Goal: Use online tool/utility: Utilize a website feature to perform a specific function

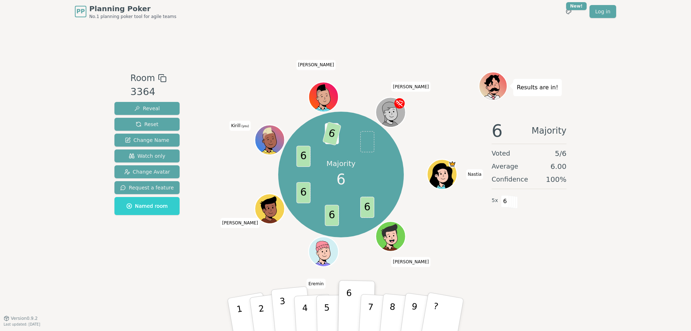
click at [290, 310] on button "3" at bounding box center [291, 314] width 41 height 57
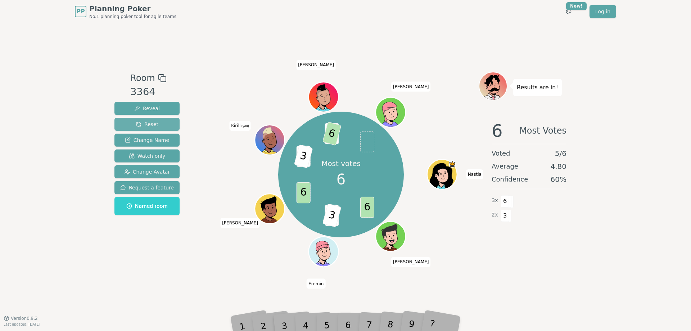
click at [149, 118] on button "Reset" at bounding box center [147, 124] width 65 height 13
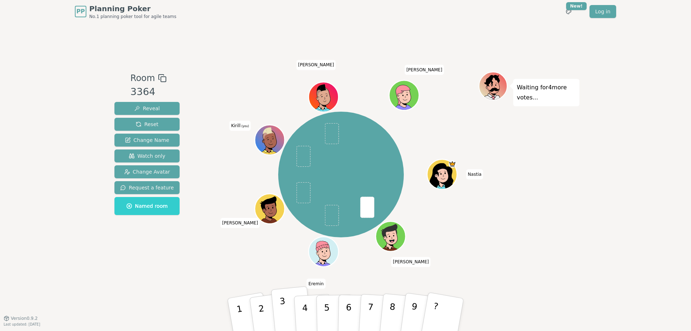
click at [290, 312] on button "3" at bounding box center [291, 314] width 41 height 57
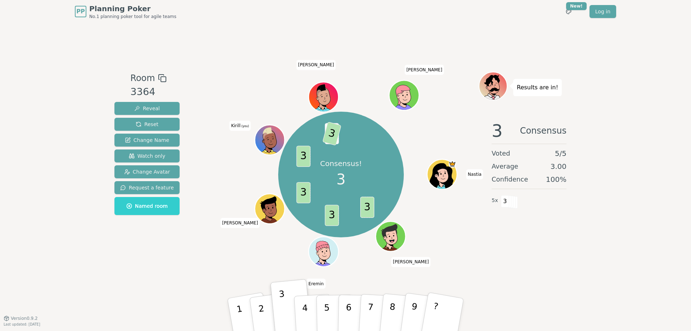
click at [539, 269] on div "Results are in! 3 Consensus Voted 5 / 5 Average 3.00 Confidence 100 % 5 x 3" at bounding box center [529, 171] width 101 height 198
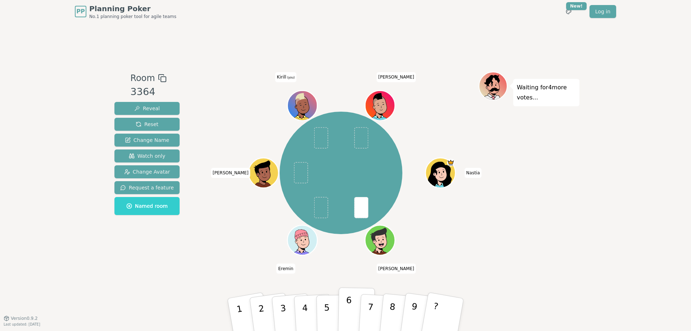
click at [344, 302] on button "6" at bounding box center [356, 314] width 37 height 55
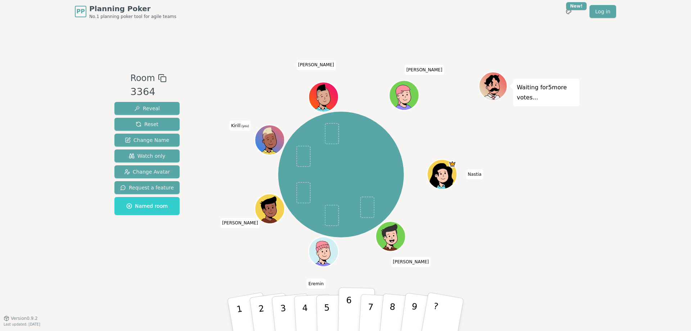
click at [350, 303] on p "6" at bounding box center [349, 314] width 6 height 39
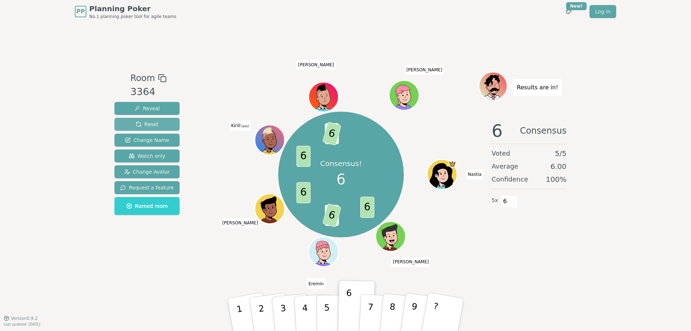
click at [153, 122] on span "Reset" at bounding box center [147, 124] width 23 height 7
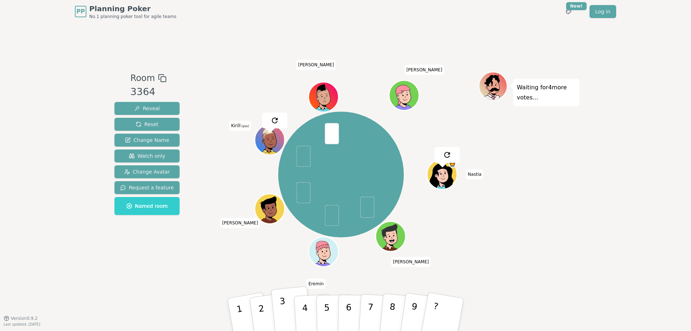
click at [282, 304] on p "3" at bounding box center [283, 315] width 9 height 39
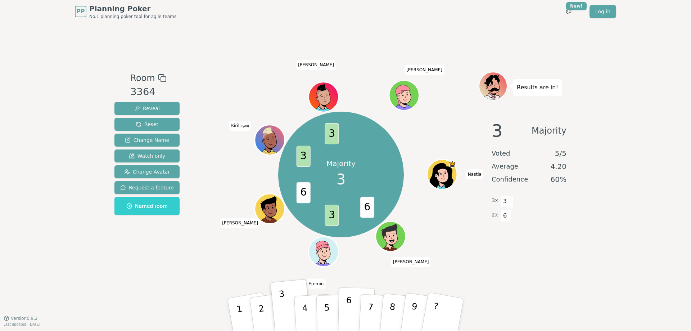
click at [354, 305] on button "6" at bounding box center [356, 314] width 37 height 55
